Goal: Task Accomplishment & Management: Use online tool/utility

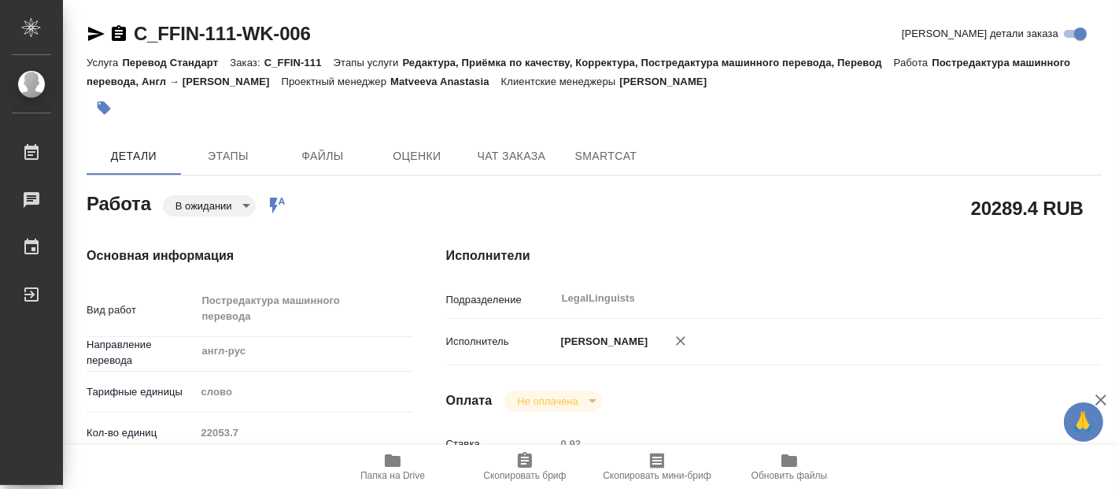
click at [220, 206] on body "🙏 .cls-1 fill:#fff; AWATERA Fadeeva Elena Работы Чаты График Выйти C_FFIN-111-W…" at bounding box center [559, 244] width 1119 height 489
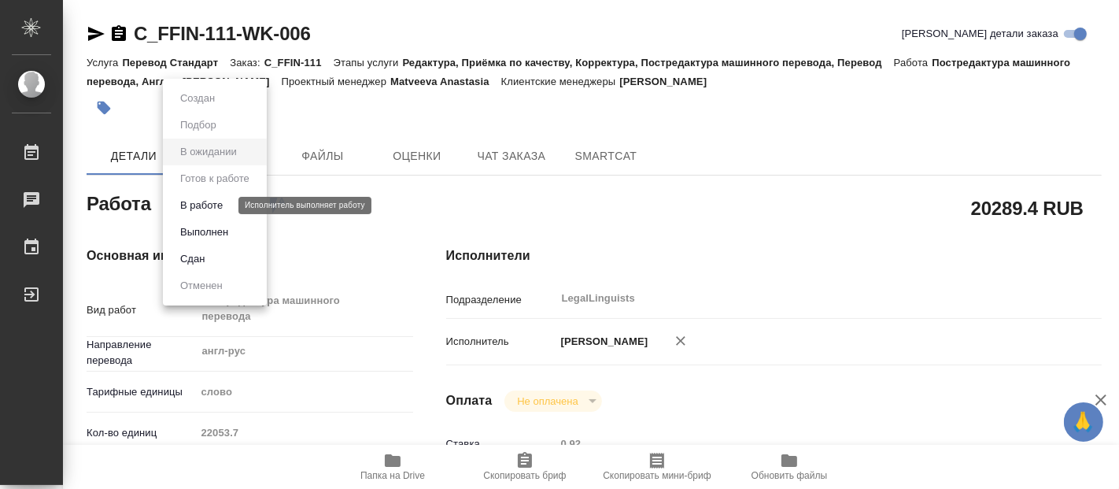
click at [216, 203] on button "В работе" at bounding box center [202, 205] width 52 height 17
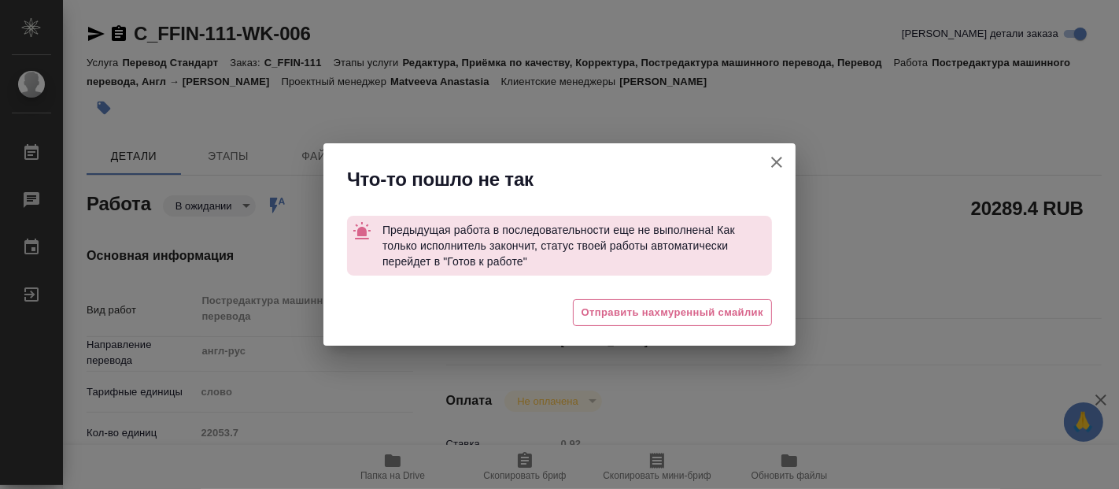
type textarea "x"
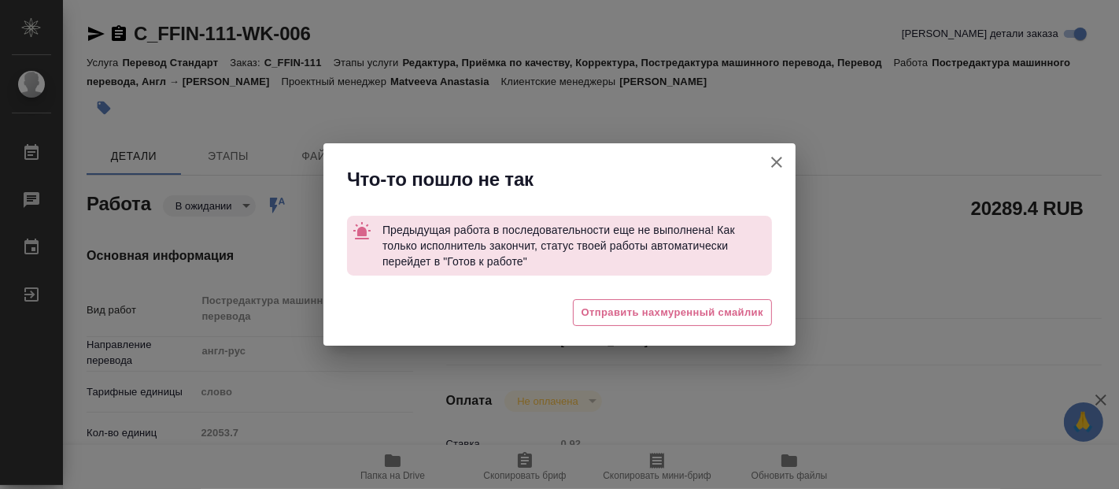
type textarea "x"
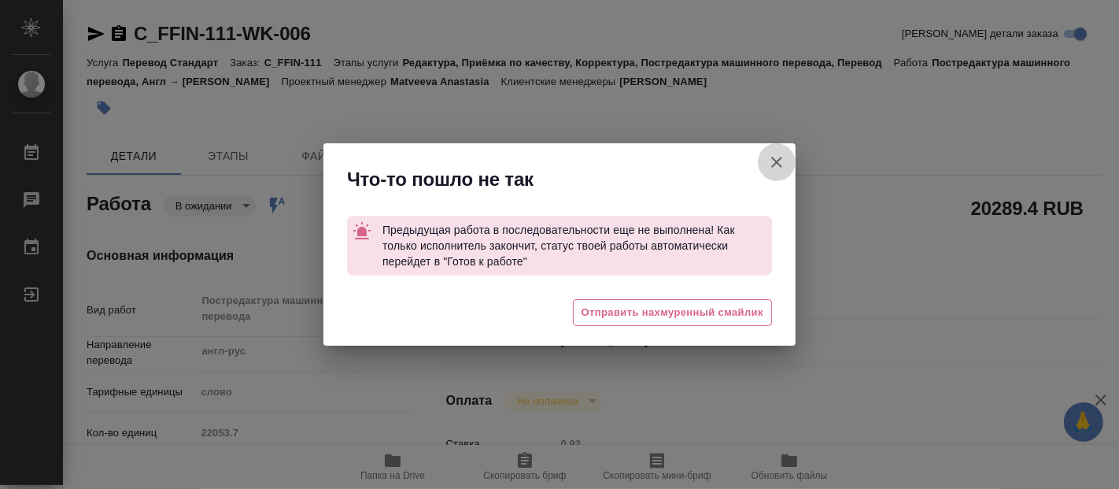
click at [774, 161] on icon "button" at bounding box center [776, 162] width 11 height 11
type textarea "x"
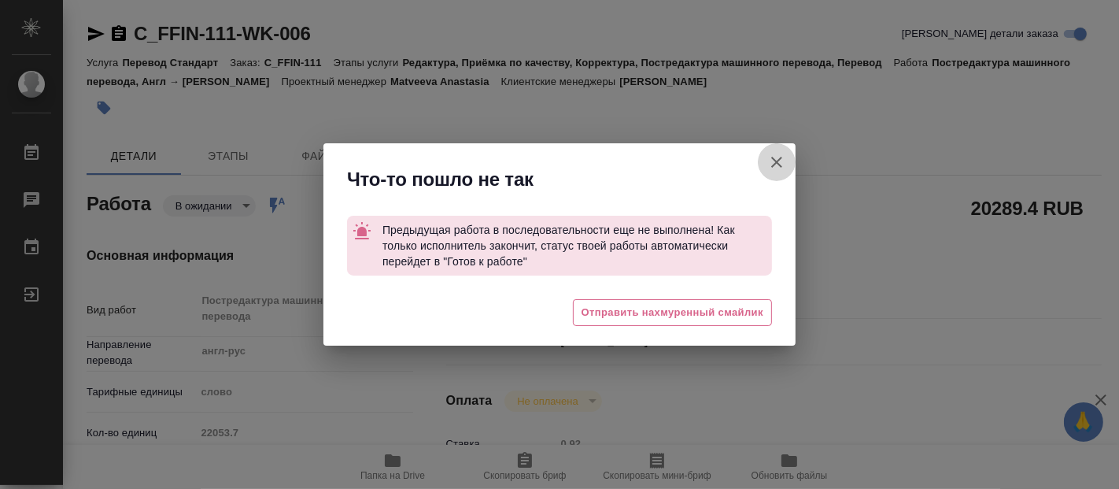
type textarea "x"
